Goal: Navigation & Orientation: Find specific page/section

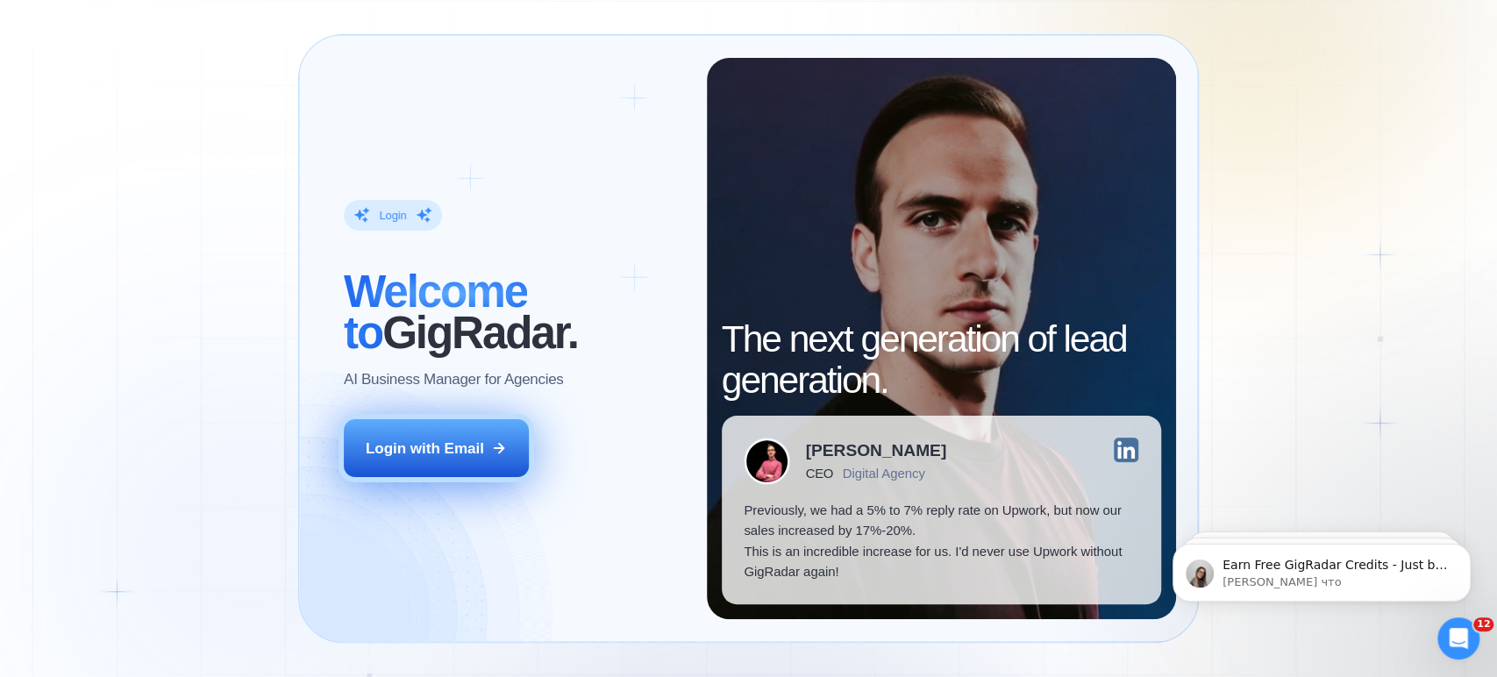
click at [466, 440] on div "Login with Email" at bounding box center [425, 449] width 118 height 20
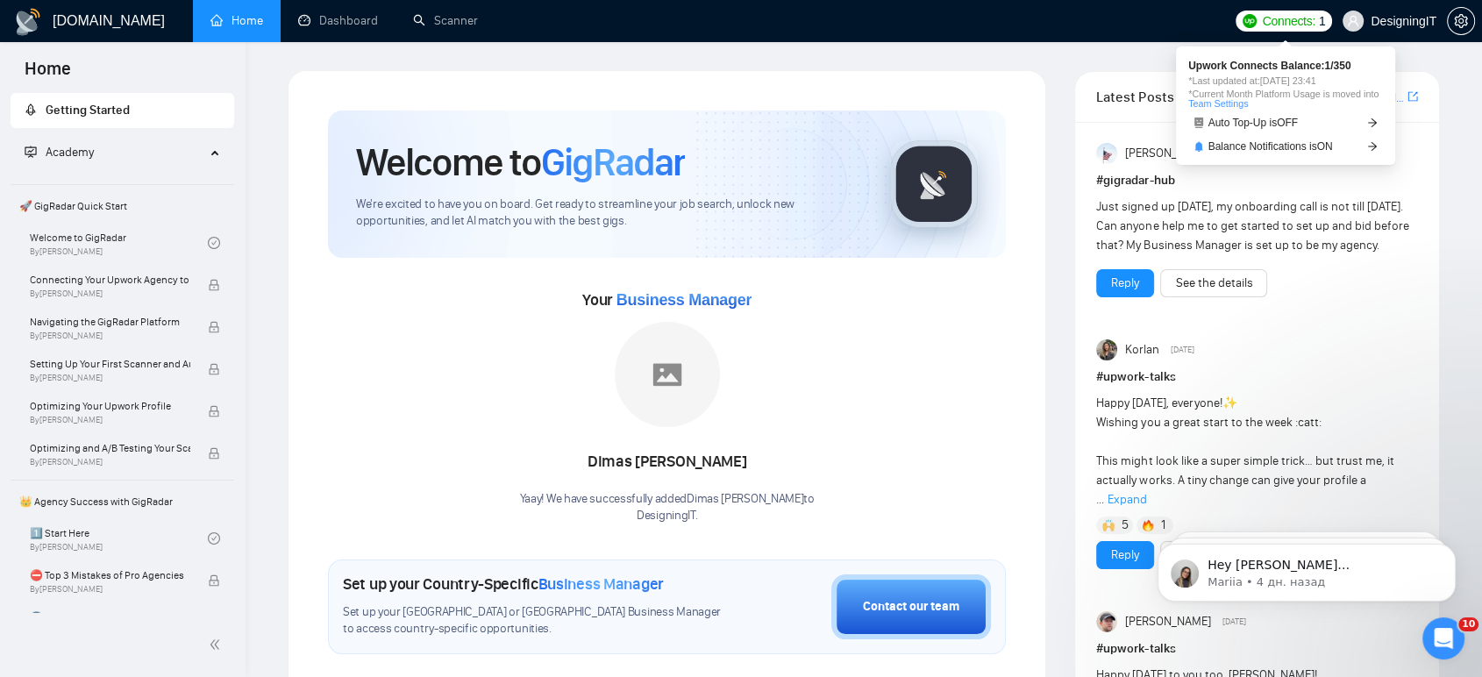
click at [1300, 12] on span "Connects:" at bounding box center [1288, 20] width 53 height 19
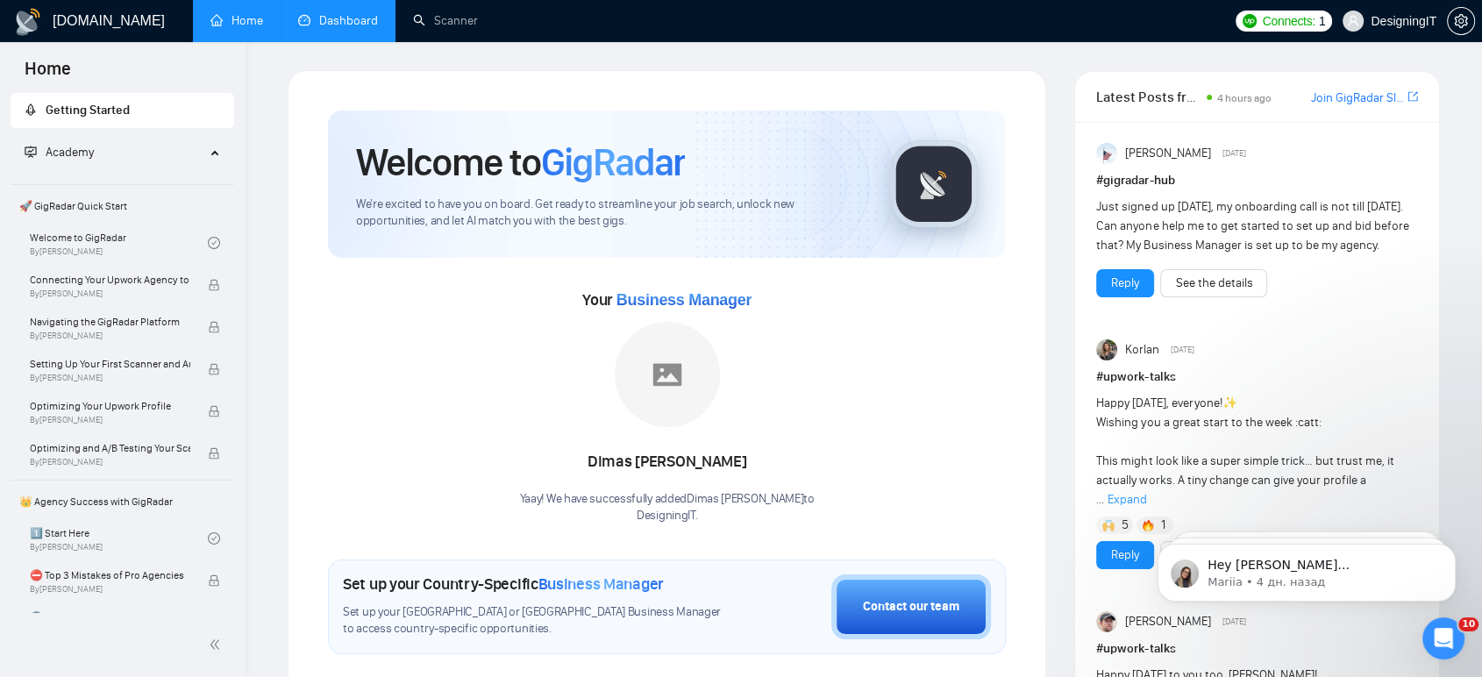
click at [337, 16] on link "Dashboard" at bounding box center [338, 20] width 80 height 15
